Goal: Find specific page/section: Find specific page/section

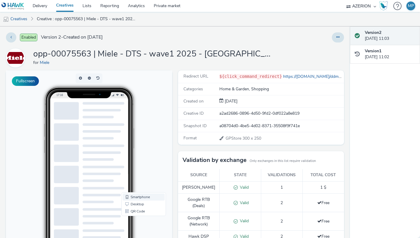
click at [137, 196] on link "Smartphone" at bounding box center [144, 196] width 42 height 7
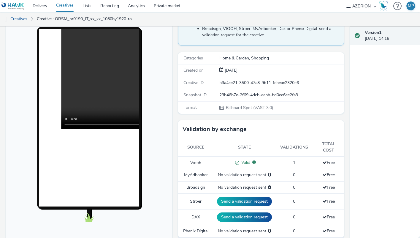
scroll to position [63, 0]
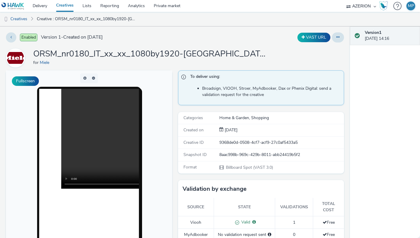
click at [58, 9] on link "Creatives" at bounding box center [65, 6] width 26 height 12
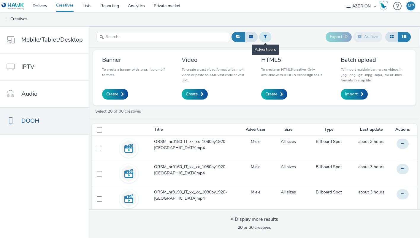
click at [265, 35] on icon at bounding box center [264, 36] width 3 height 4
click at [281, 39] on div at bounding box center [290, 37] width 42 height 7
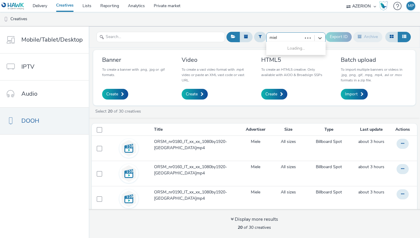
type input "miele"
click at [271, 48] on span "Miele" at bounding box center [274, 48] width 9 height 6
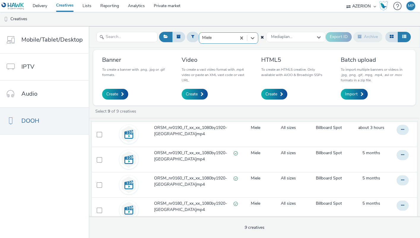
scroll to position [74, 0]
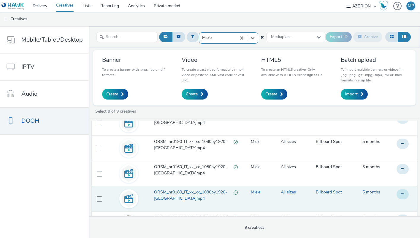
click at [405, 193] on button at bounding box center [402, 194] width 12 height 10
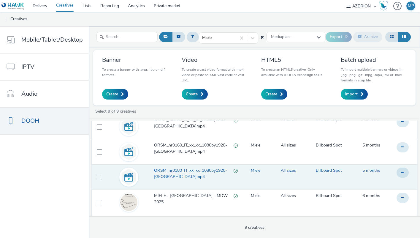
click at [218, 171] on span "ORSM_nr0180_IT_xx_xx_1080by1920-[GEOGRAPHIC_DATA]mp4" at bounding box center [193, 173] width 79 height 12
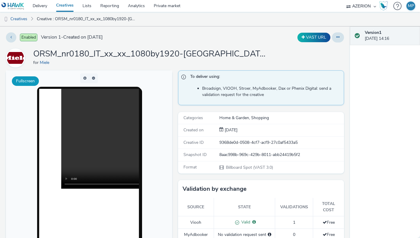
click at [32, 78] on button "Fullscreen" at bounding box center [25, 80] width 27 height 9
